Goal: Task Accomplishment & Management: Complete application form

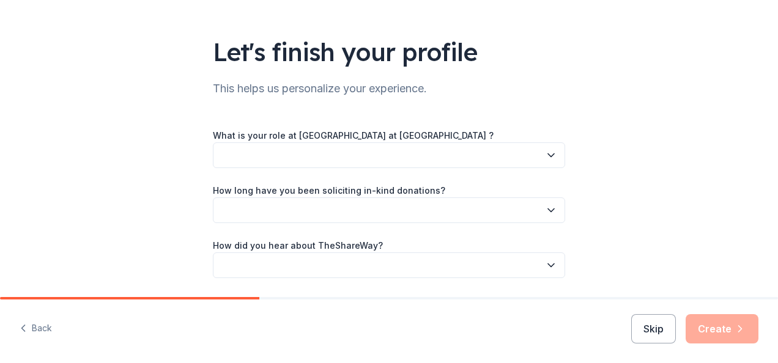
scroll to position [76, 0]
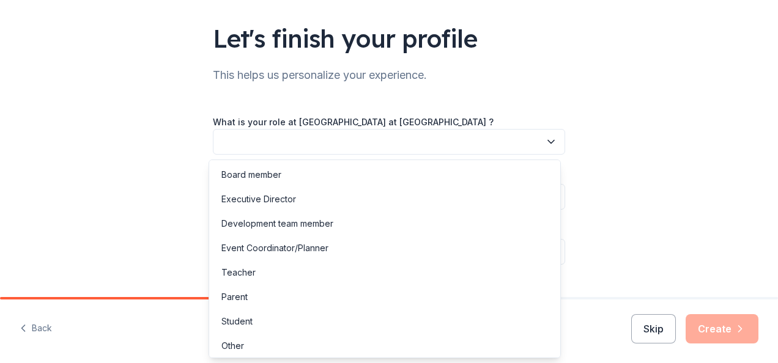
click at [420, 137] on button "button" at bounding box center [389, 142] width 352 height 26
click at [292, 273] on div "Teacher" at bounding box center [385, 272] width 346 height 24
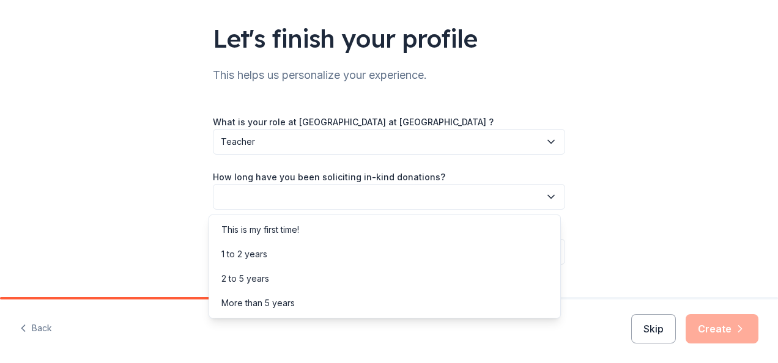
click at [373, 191] on button "button" at bounding box center [389, 197] width 352 height 26
click at [341, 219] on div "This is my first time!" at bounding box center [385, 230] width 346 height 24
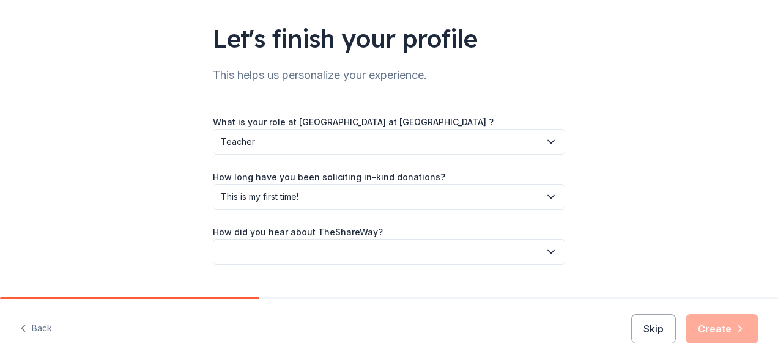
scroll to position [102, 0]
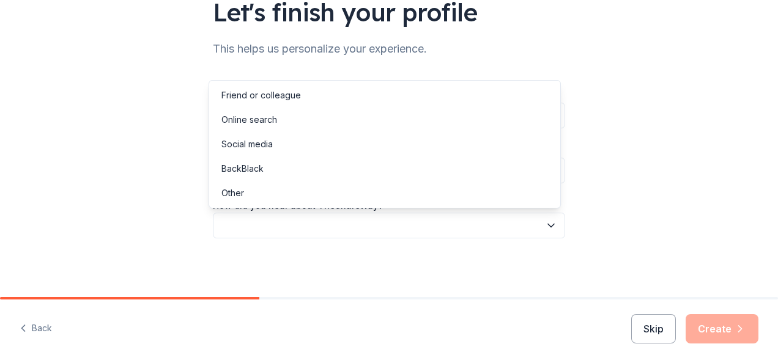
click at [366, 216] on button "button" at bounding box center [389, 226] width 352 height 26
click at [344, 116] on div "Online search" at bounding box center [385, 120] width 346 height 24
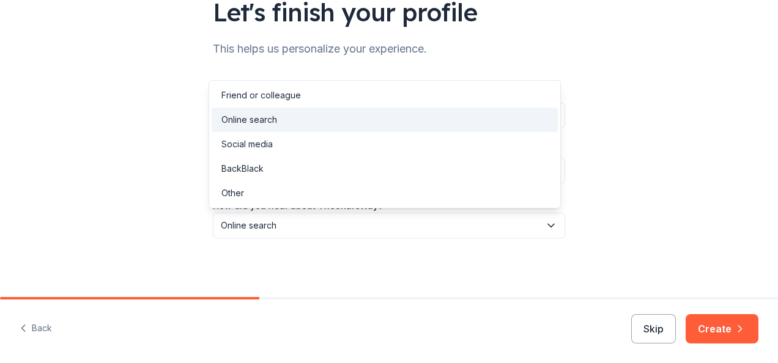
click at [336, 227] on span "Online search" at bounding box center [380, 225] width 319 height 15
click at [333, 87] on div "Friend or colleague" at bounding box center [385, 95] width 346 height 24
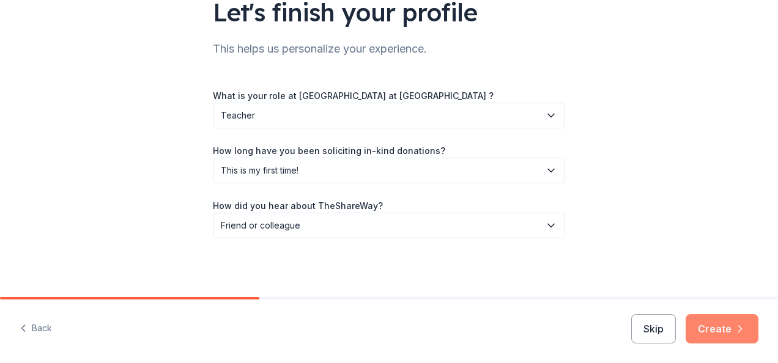
click at [731, 326] on button "Create" at bounding box center [721, 328] width 73 height 29
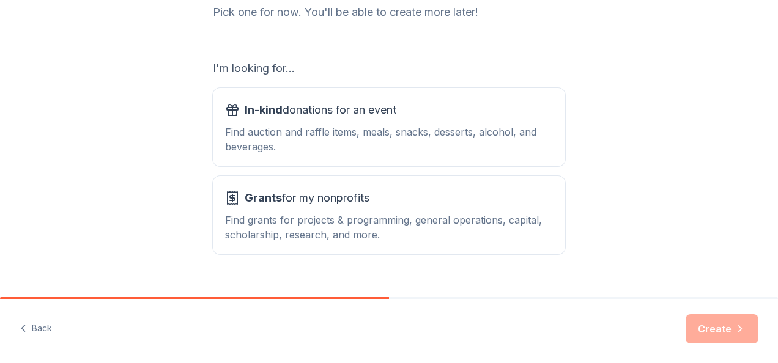
scroll to position [174, 0]
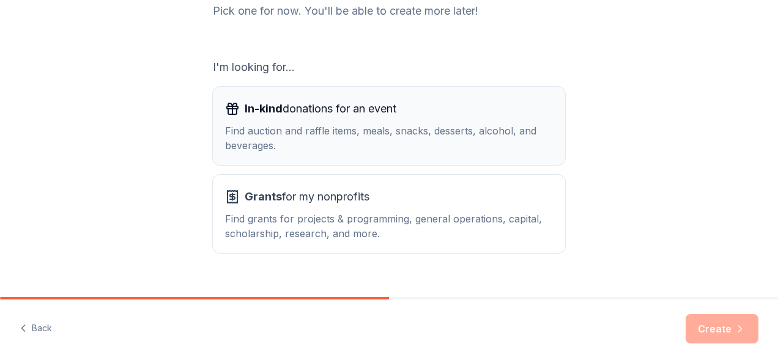
click at [407, 130] on div "Find auction and raffle items, meals, snacks, desserts, alcohol, and beverages." at bounding box center [389, 137] width 328 height 29
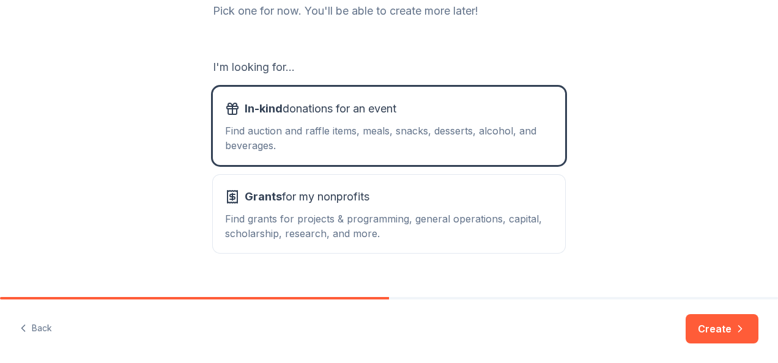
scroll to position [196, 0]
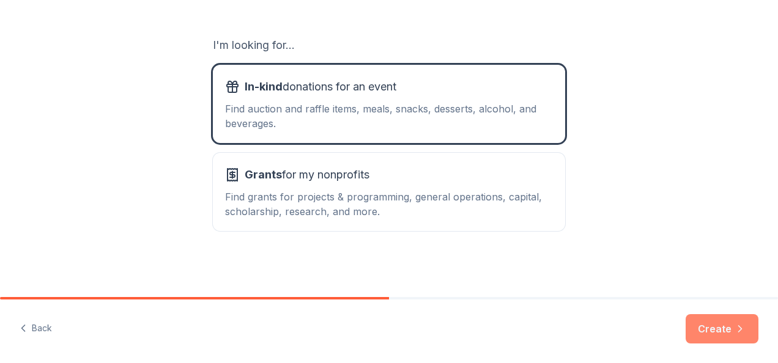
click at [724, 324] on button "Create" at bounding box center [721, 328] width 73 height 29
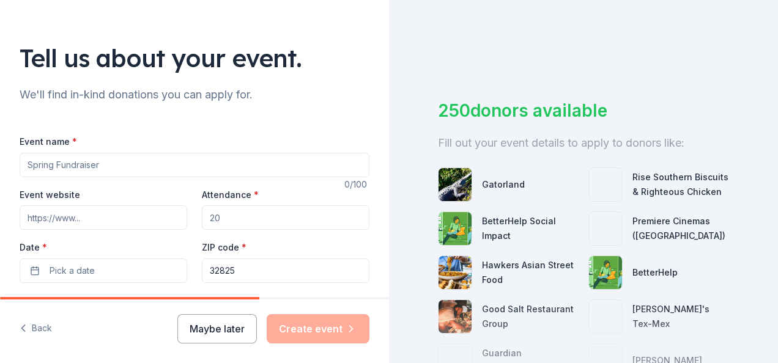
scroll to position [57, 0]
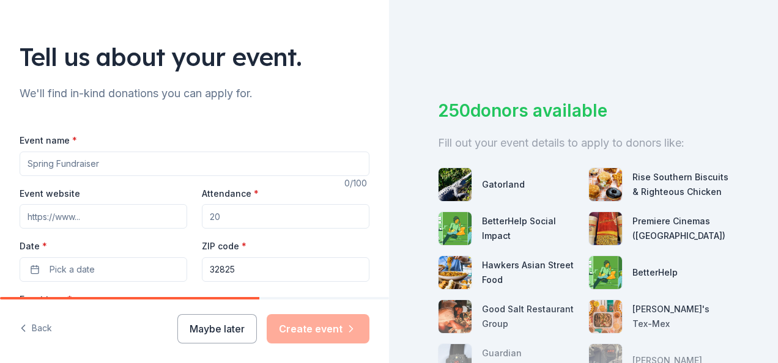
click at [181, 161] on input "Event name *" at bounding box center [195, 164] width 350 height 24
type input "Band Trivia Night"
click at [242, 221] on input "Attendance *" at bounding box center [286, 216] width 168 height 24
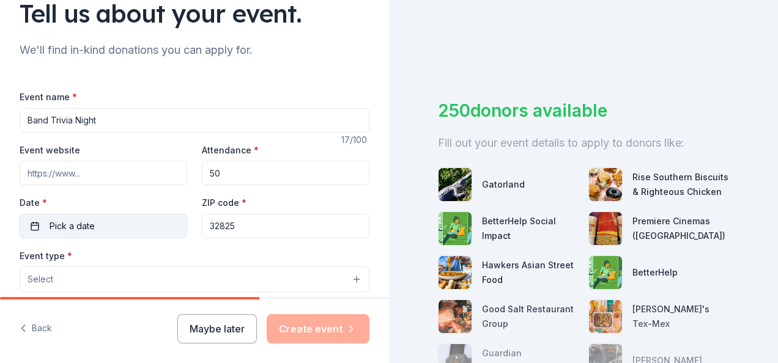
scroll to position [101, 0]
type input "50"
click at [90, 221] on span "Pick a date" at bounding box center [72, 225] width 45 height 15
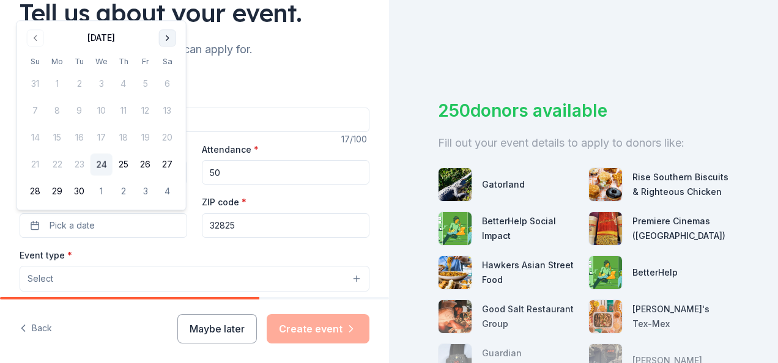
click at [167, 34] on button "Go to next month" at bounding box center [167, 37] width 17 height 17
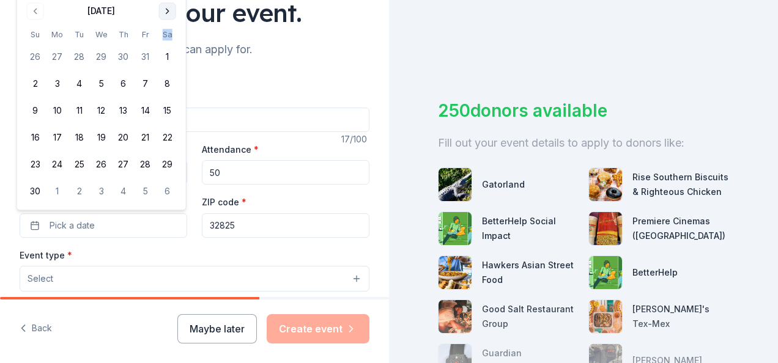
click at [167, 34] on th "Sa" at bounding box center [168, 34] width 22 height 13
drag, startPoint x: 167, startPoint y: 34, endPoint x: 166, endPoint y: 9, distance: 25.1
click at [166, 9] on button "Go to next month" at bounding box center [167, 10] width 17 height 17
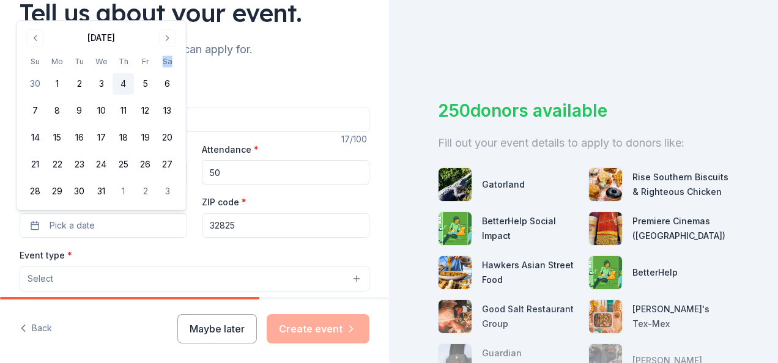
click at [122, 84] on button "4" at bounding box center [123, 84] width 22 height 22
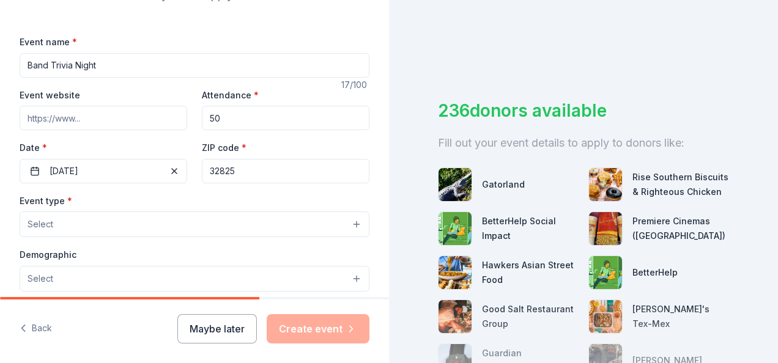
scroll to position [165, 0]
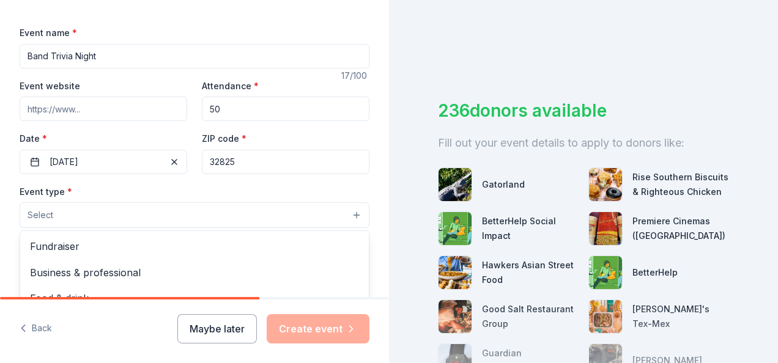
click at [230, 207] on button "Select" at bounding box center [195, 215] width 350 height 26
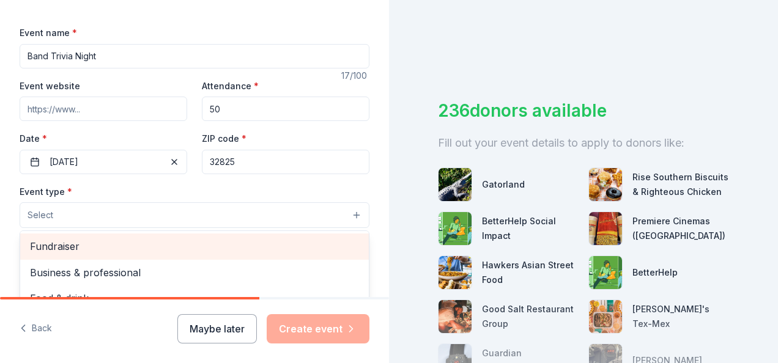
click at [170, 243] on span "Fundraiser" at bounding box center [194, 246] width 329 height 16
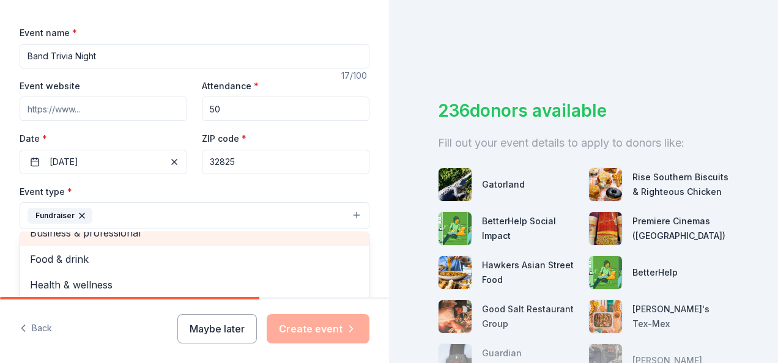
scroll to position [169, 0]
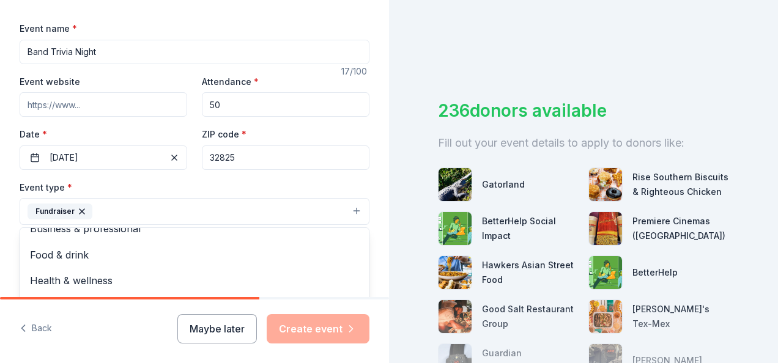
click at [185, 191] on div "Event type * Fundraiser Business & professional Food & drink Health & wellness …" at bounding box center [195, 203] width 350 height 46
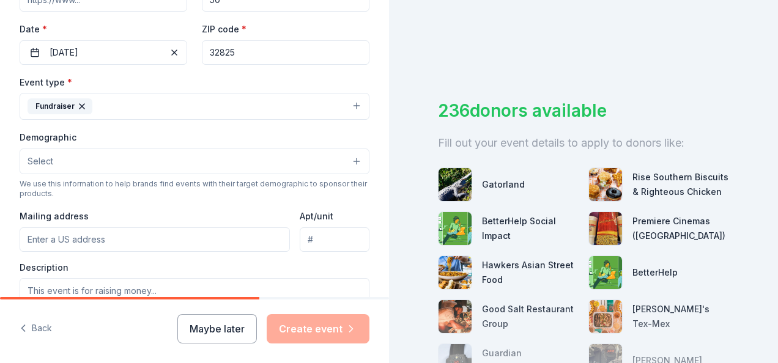
scroll to position [276, 0]
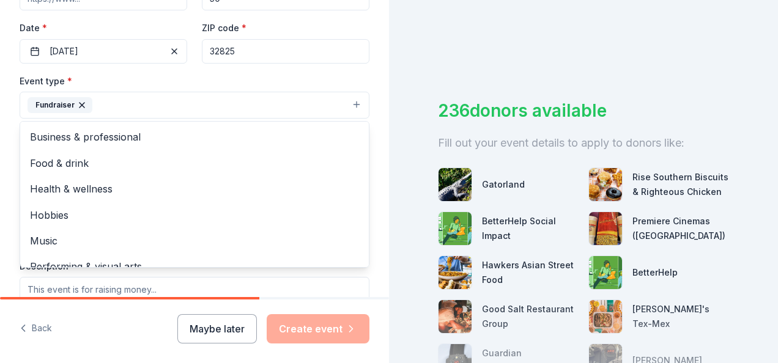
click at [277, 103] on button "Fundraiser" at bounding box center [195, 105] width 350 height 27
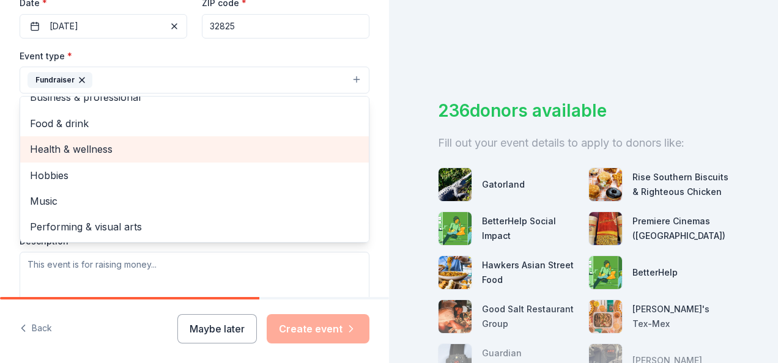
scroll to position [303, 0]
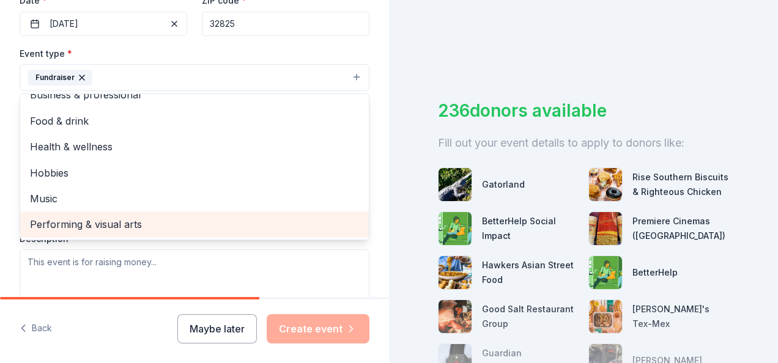
click at [185, 226] on span "Performing & visual arts" at bounding box center [194, 224] width 329 height 16
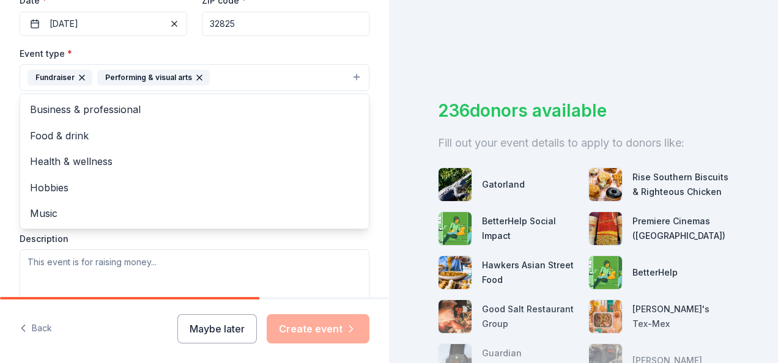
click at [0, 194] on html "Tell us about your event. We'll find in-kind donations you can apply for. Event…" at bounding box center [389, 181] width 778 height 363
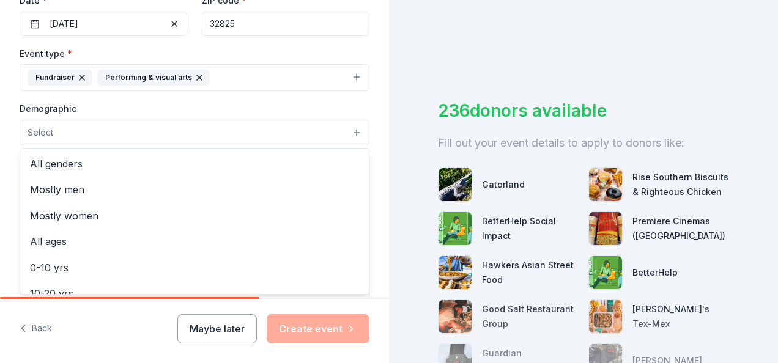
click at [98, 138] on button "Select" at bounding box center [195, 133] width 350 height 26
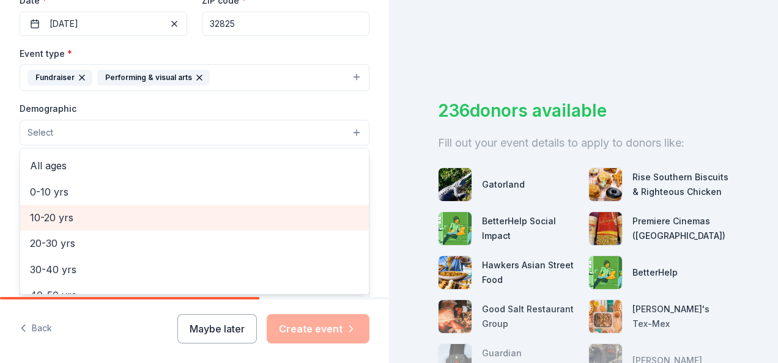
scroll to position [78, 0]
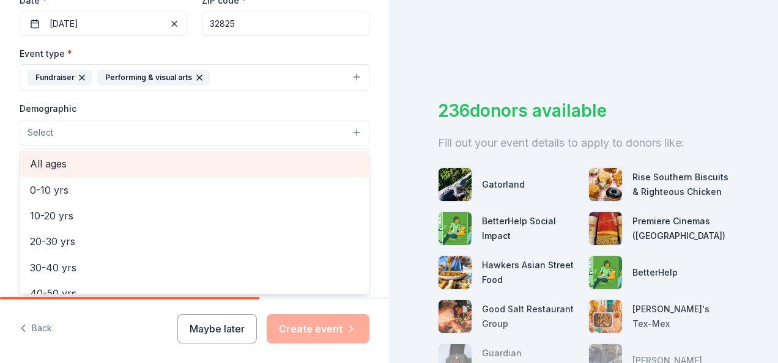
click at [76, 156] on span "All ages" at bounding box center [194, 164] width 329 height 16
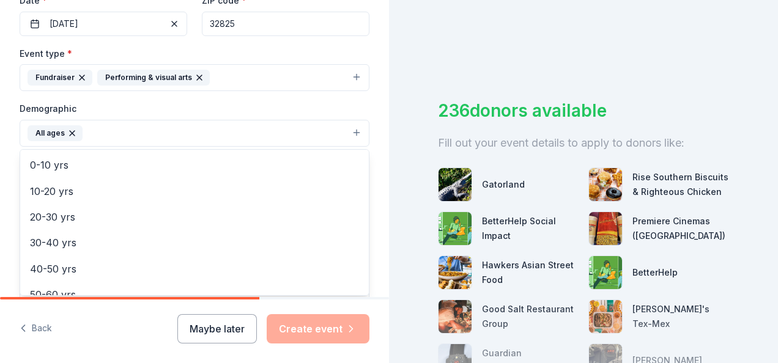
click at [0, 161] on html "Tell us about your event. We'll find in-kind donations you can apply for. Event…" at bounding box center [389, 181] width 778 height 363
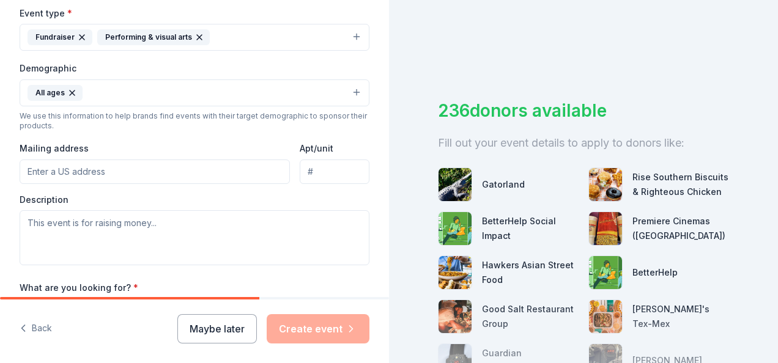
scroll to position [346, 0]
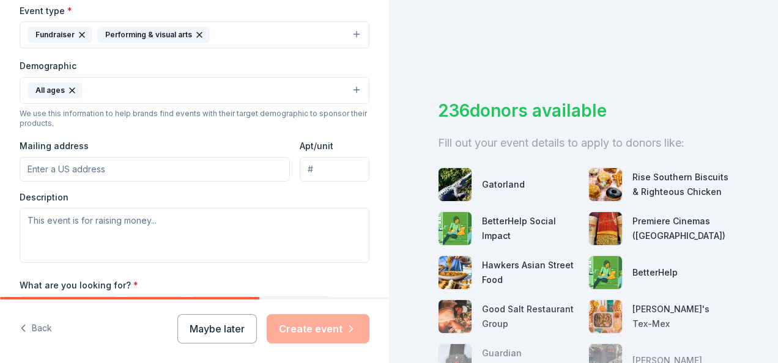
click at [78, 174] on input "Mailing address" at bounding box center [155, 169] width 270 height 24
type input "[STREET_ADDRESS]"
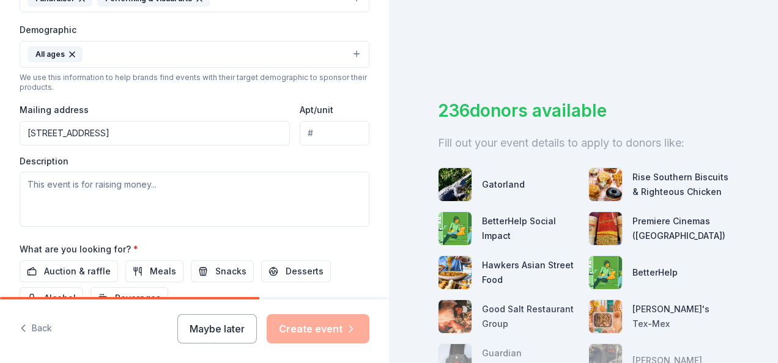
scroll to position [383, 0]
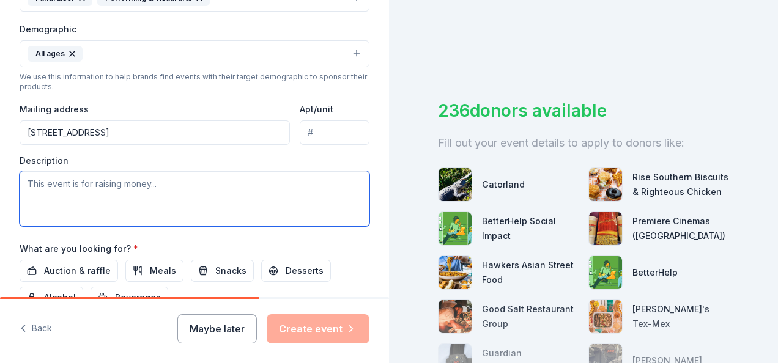
click at [90, 187] on textarea at bounding box center [195, 198] width 350 height 55
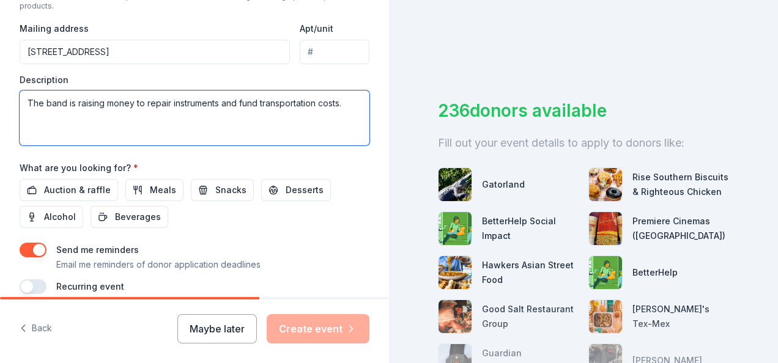
scroll to position [467, 0]
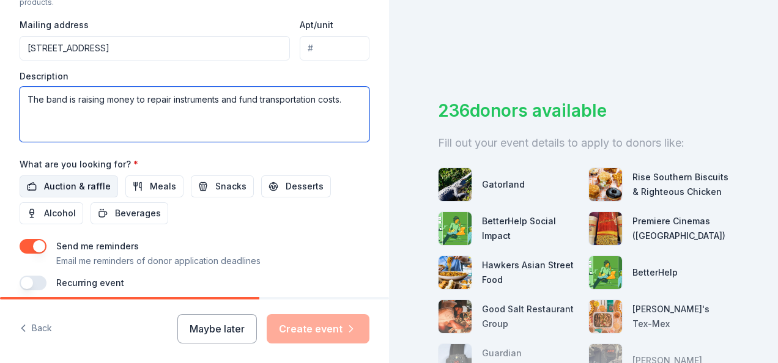
type textarea "The band is raising money to repair instruments and fund transportation costs."
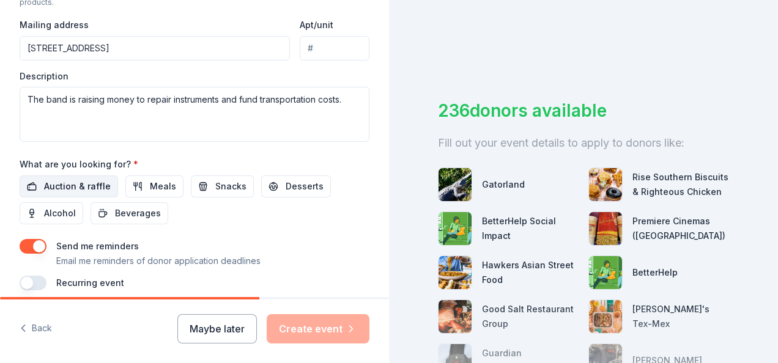
click at [82, 182] on span "Auction & raffle" at bounding box center [77, 186] width 67 height 15
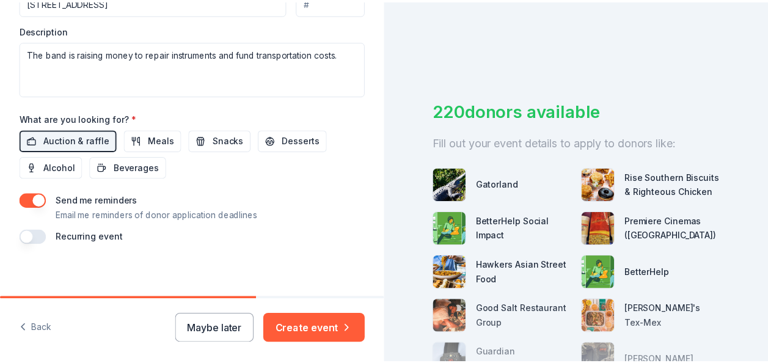
scroll to position [515, 0]
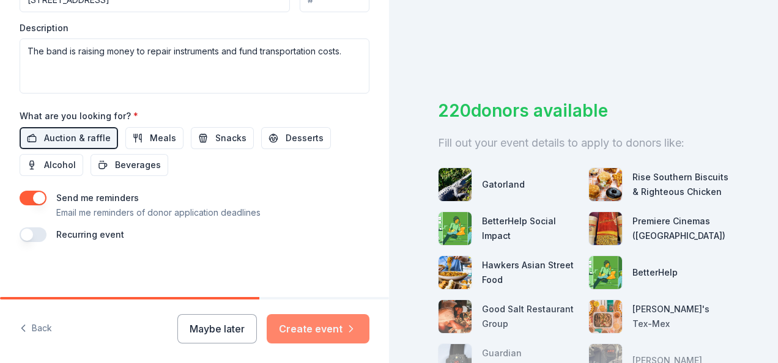
click at [299, 337] on button "Create event" at bounding box center [318, 328] width 103 height 29
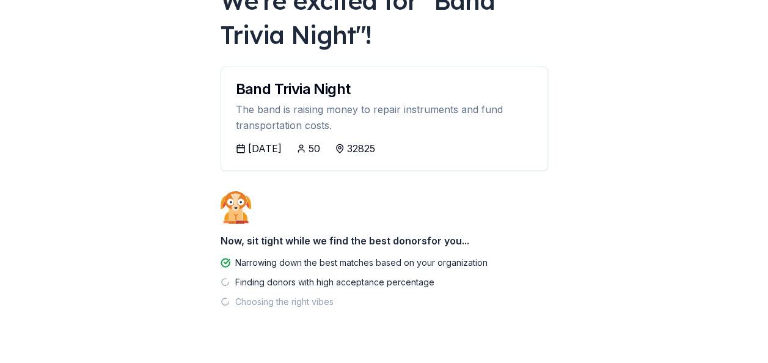
scroll to position [120, 0]
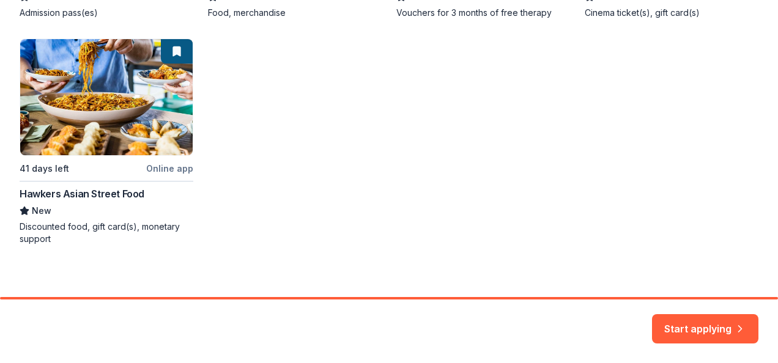
scroll to position [426, 0]
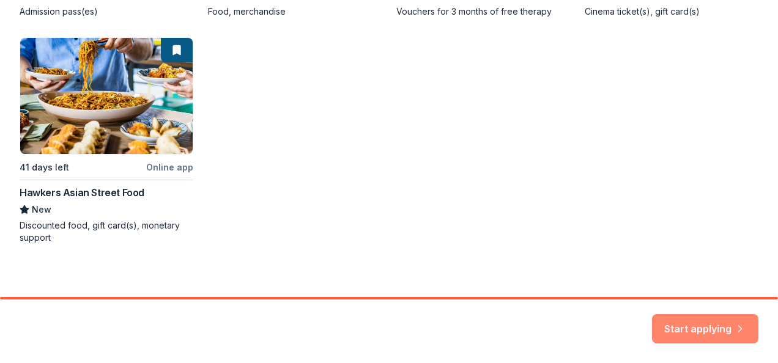
click at [681, 323] on button "Start applying" at bounding box center [705, 322] width 106 height 29
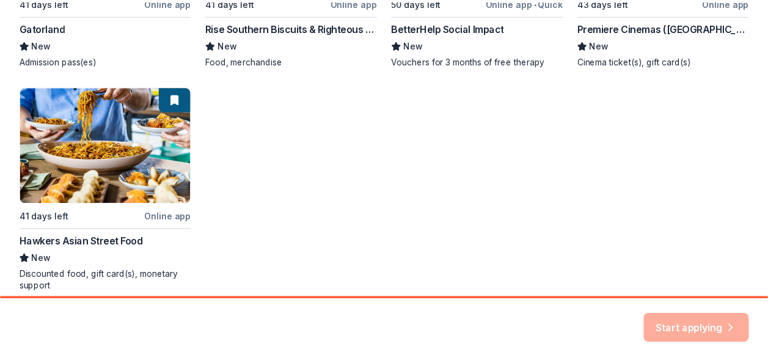
scroll to position [430, 0]
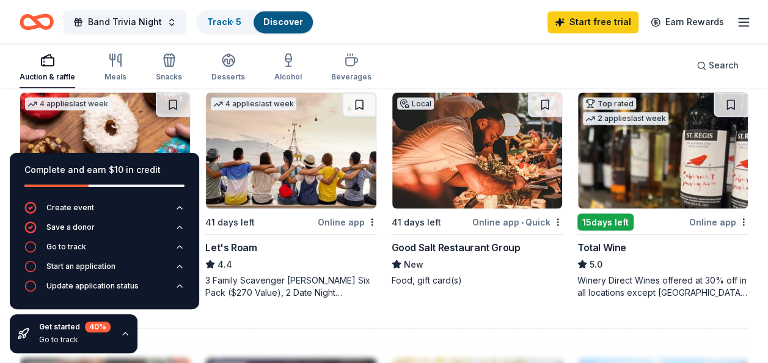
scroll to position [1053, 0]
click at [123, 335] on icon "button" at bounding box center [125, 334] width 5 height 2
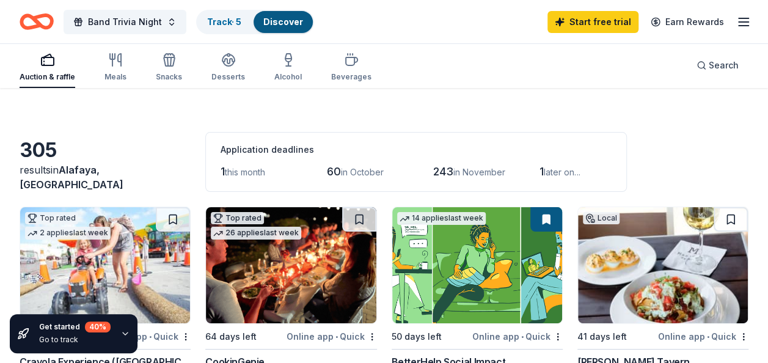
scroll to position [0, 0]
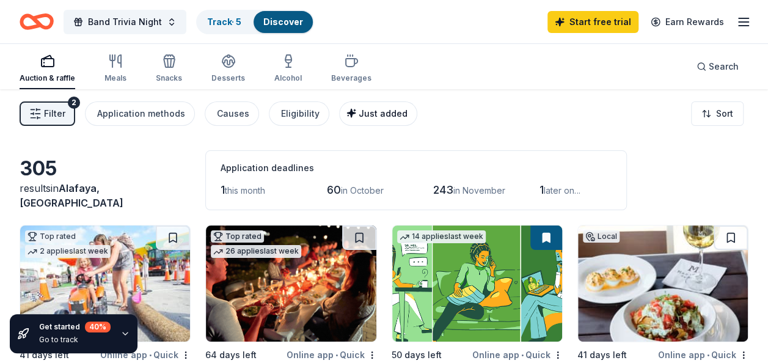
click at [359, 112] on span "Just added" at bounding box center [383, 113] width 49 height 10
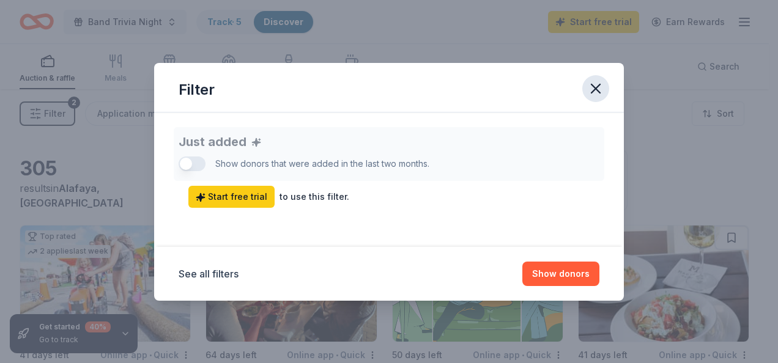
click at [592, 84] on icon "button" at bounding box center [595, 88] width 9 height 9
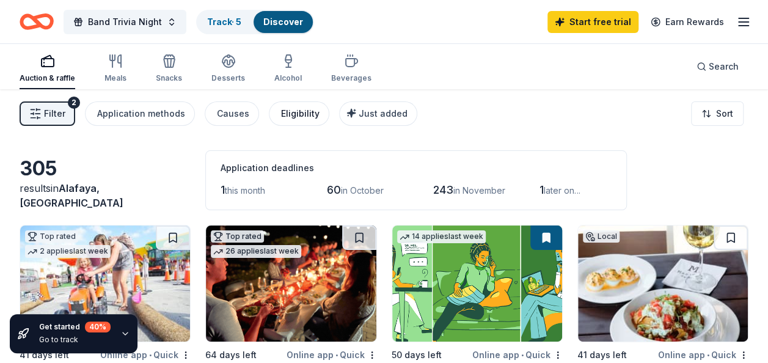
click at [282, 117] on div "Eligibility" at bounding box center [300, 113] width 39 height 15
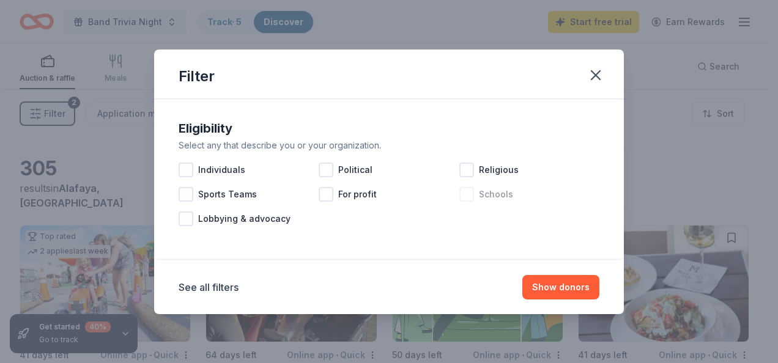
click at [463, 193] on div at bounding box center [466, 194] width 15 height 15
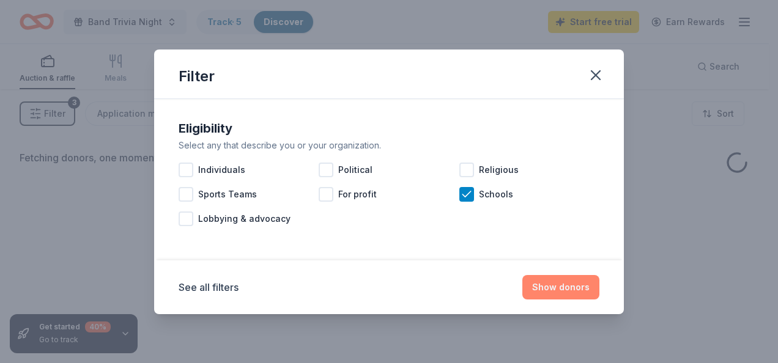
click at [545, 287] on button "Show donors" at bounding box center [560, 287] width 77 height 24
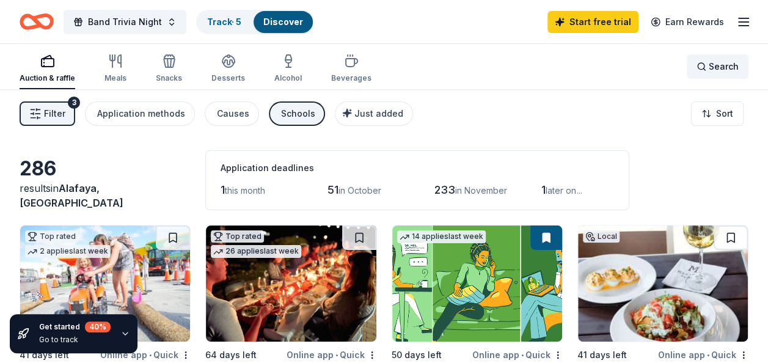
click at [702, 67] on div "Search" at bounding box center [718, 66] width 42 height 15
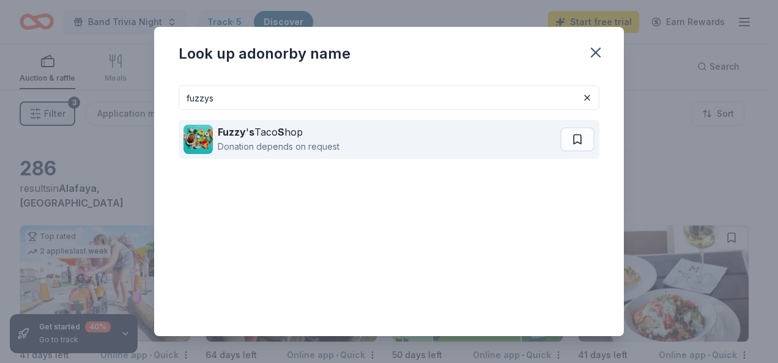
type input "fuzzys"
click at [474, 134] on div "[PERSON_NAME] ' s Taco S hop Donation depends on request" at bounding box center [371, 139] width 377 height 39
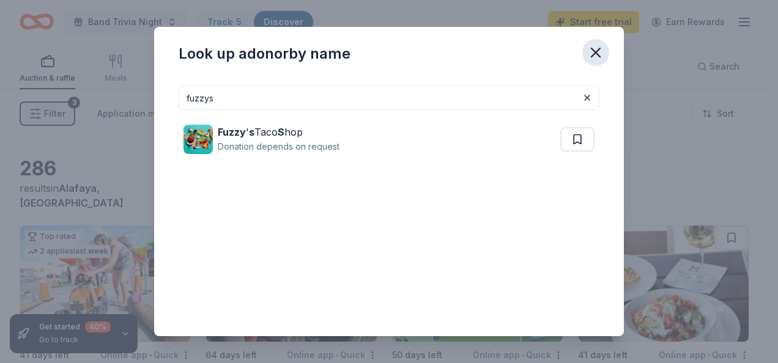
click at [592, 53] on icon "button" at bounding box center [595, 52] width 17 height 17
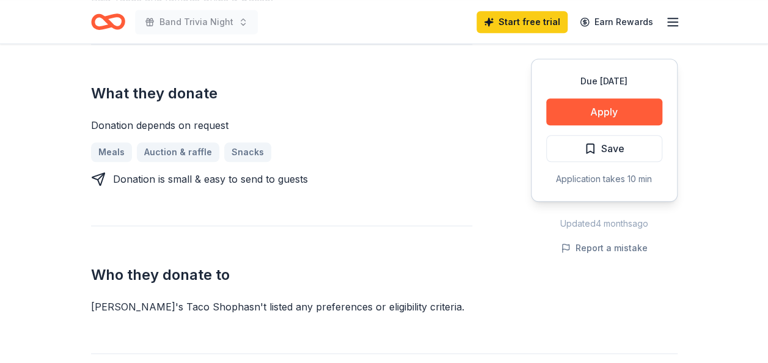
scroll to position [595, 0]
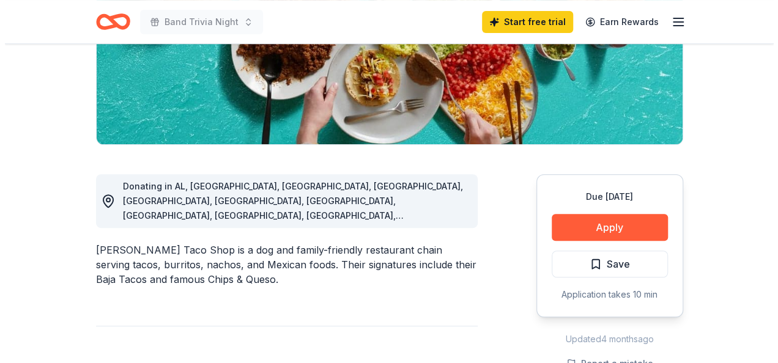
scroll to position [213, 0]
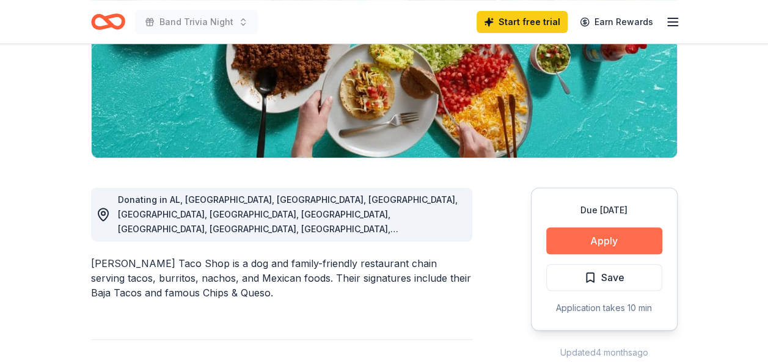
click at [608, 238] on button "Apply" at bounding box center [605, 240] width 116 height 27
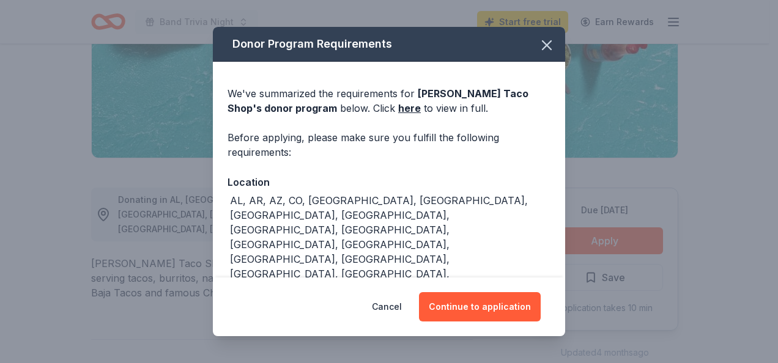
scroll to position [26, 0]
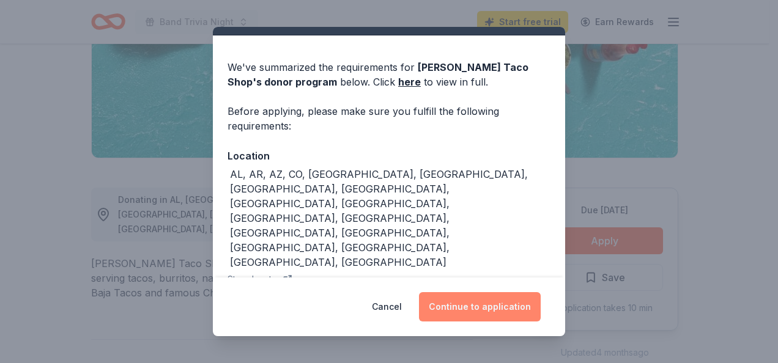
click at [477, 303] on button "Continue to application" at bounding box center [480, 306] width 122 height 29
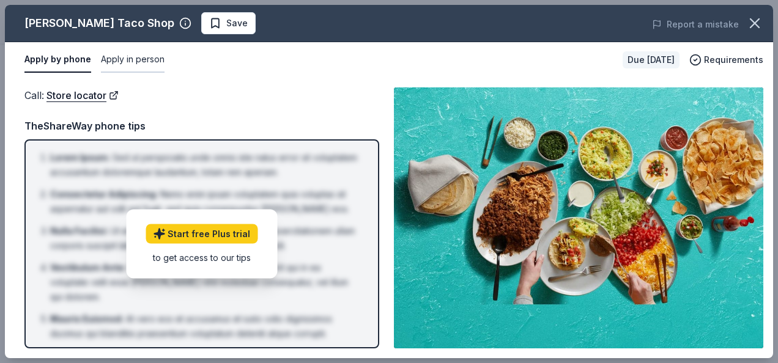
click at [149, 63] on button "Apply in person" at bounding box center [133, 60] width 64 height 26
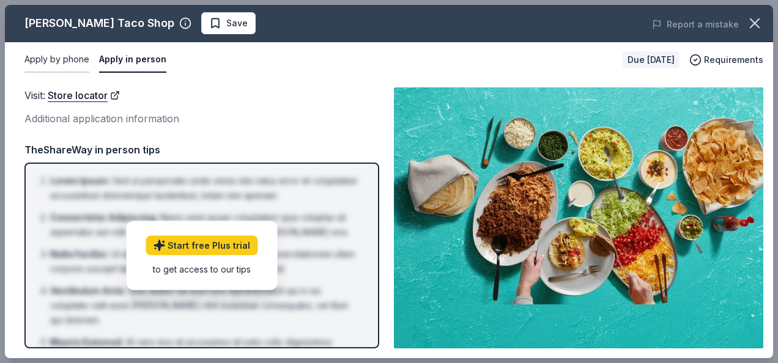
click at [86, 58] on button "Apply by phone" at bounding box center [56, 60] width 65 height 26
